Goal: Find contact information: Find contact information

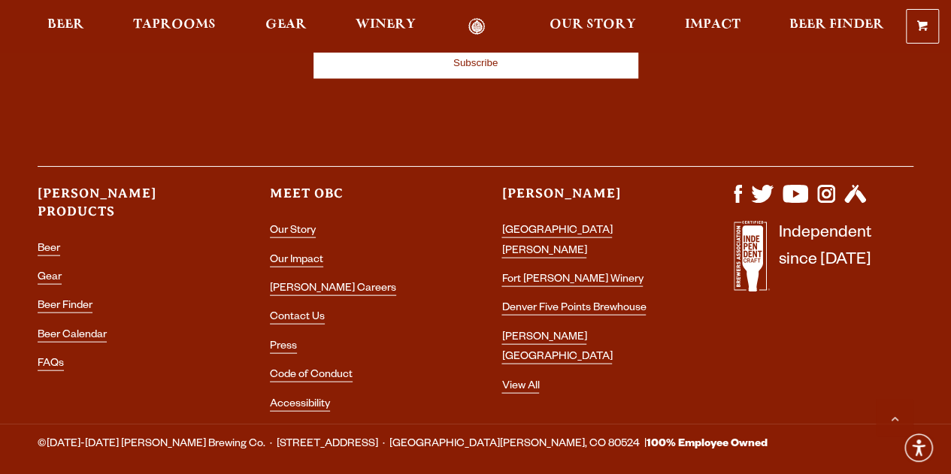
scroll to position [4383, 0]
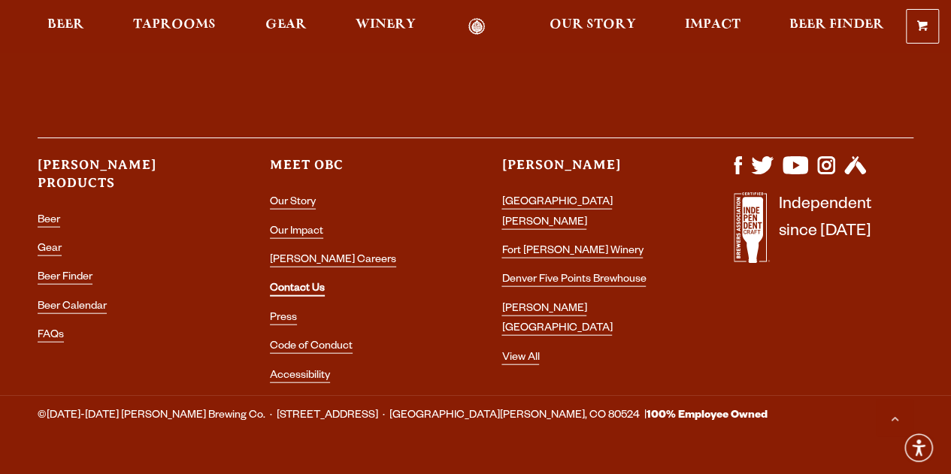
click at [290, 283] on link "Contact Us" at bounding box center [297, 290] width 55 height 14
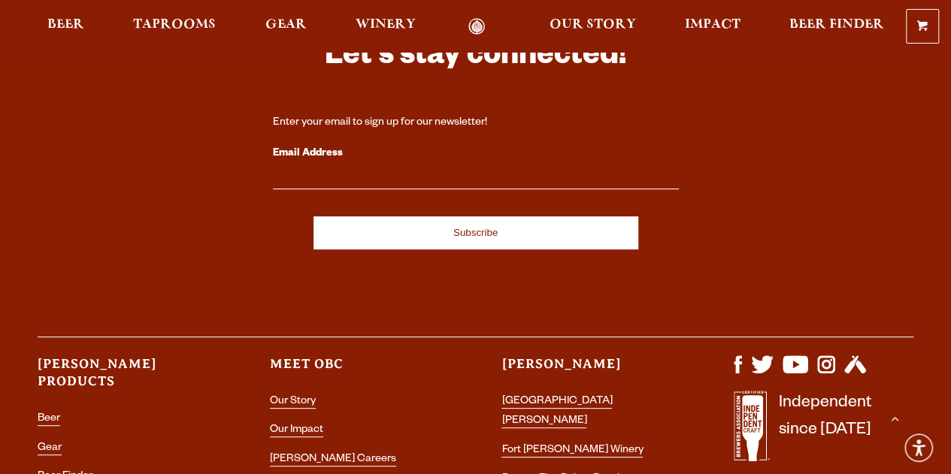
scroll to position [3115, 0]
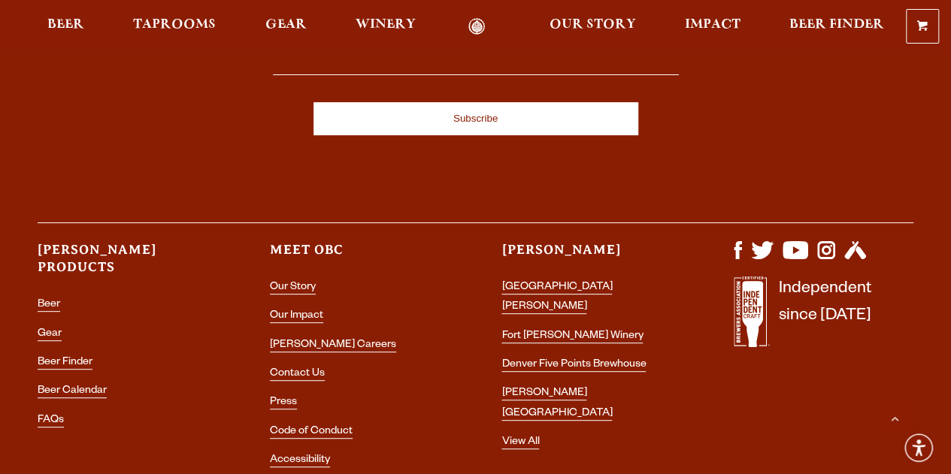
scroll to position [3115, 0]
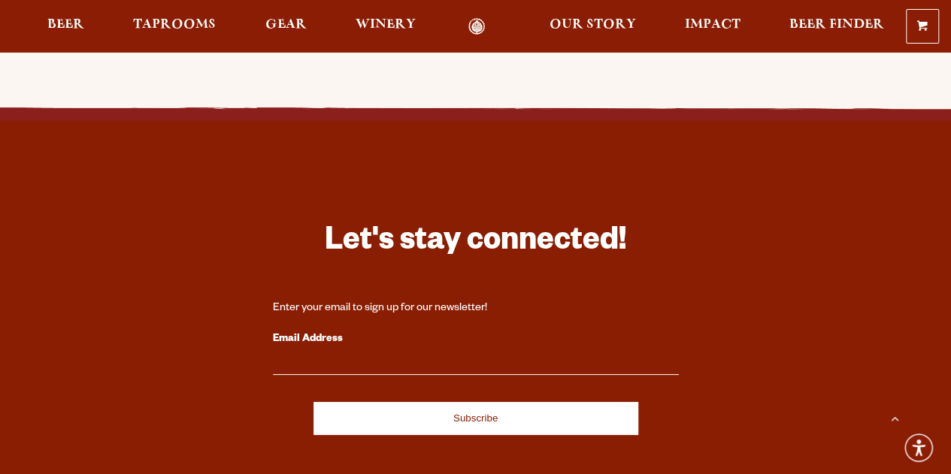
scroll to position [2752, 0]
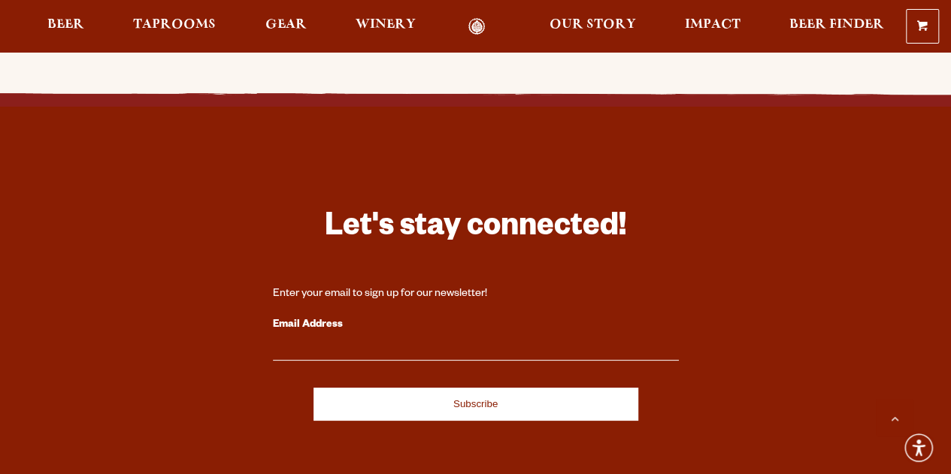
click at [307, 316] on label "Email Address" at bounding box center [476, 326] width 406 height 20
click at [307, 341] on input "Email Address" at bounding box center [476, 351] width 406 height 20
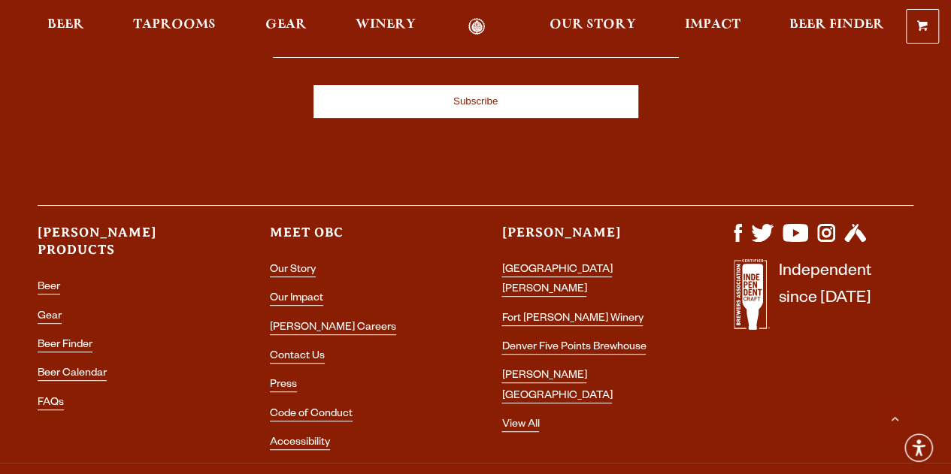
scroll to position [3115, 0]
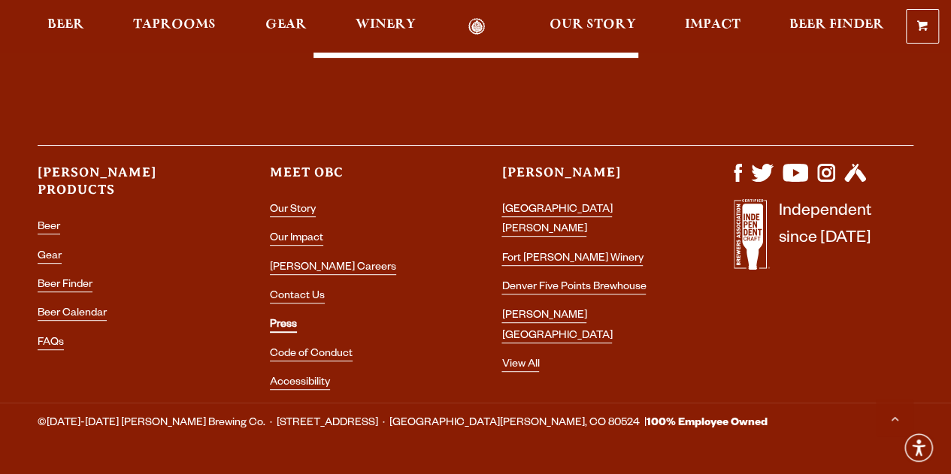
click at [282, 320] on link "Press" at bounding box center [283, 327] width 27 height 14
